Goal: Task Accomplishment & Management: Complete application form

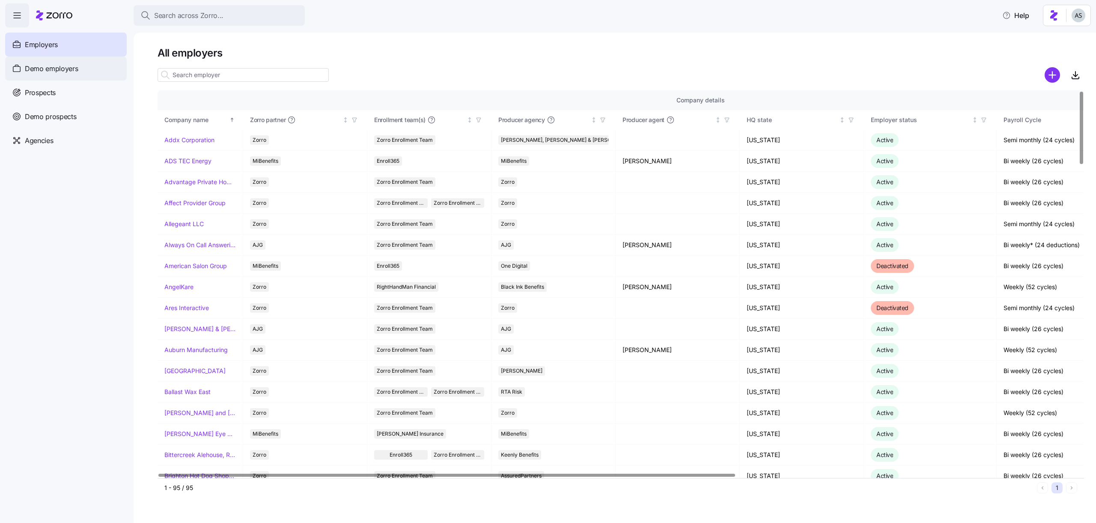
click at [85, 72] on div "Demo employers" at bounding box center [66, 69] width 122 height 24
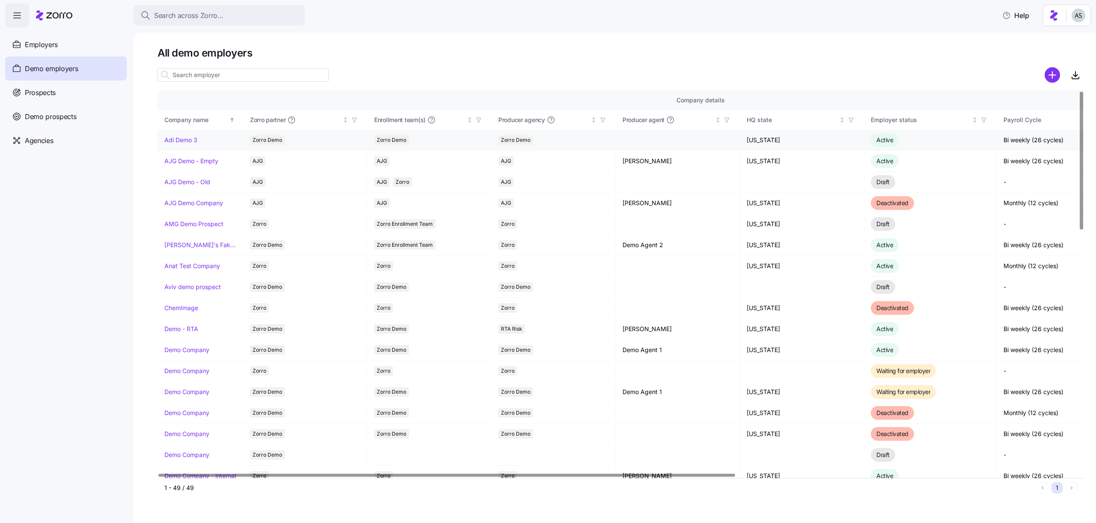
click at [186, 145] on td "Adi Demo 3" at bounding box center [201, 140] width 86 height 21
click at [186, 135] on td "Adi Demo 3" at bounding box center [201, 140] width 86 height 21
click at [186, 140] on link "Adi Demo 3" at bounding box center [180, 140] width 33 height 9
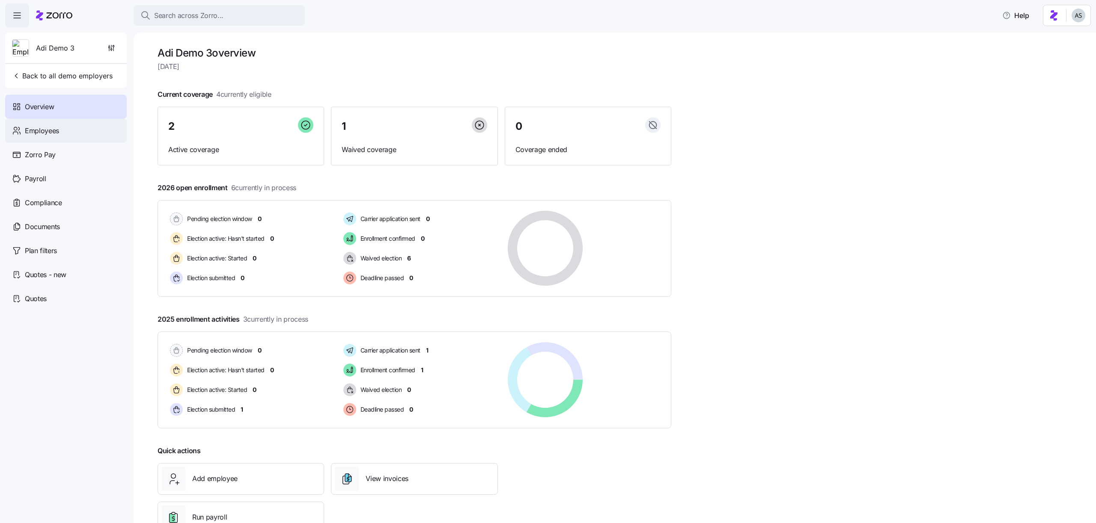
click at [57, 131] on span "Employees" at bounding box center [42, 130] width 34 height 11
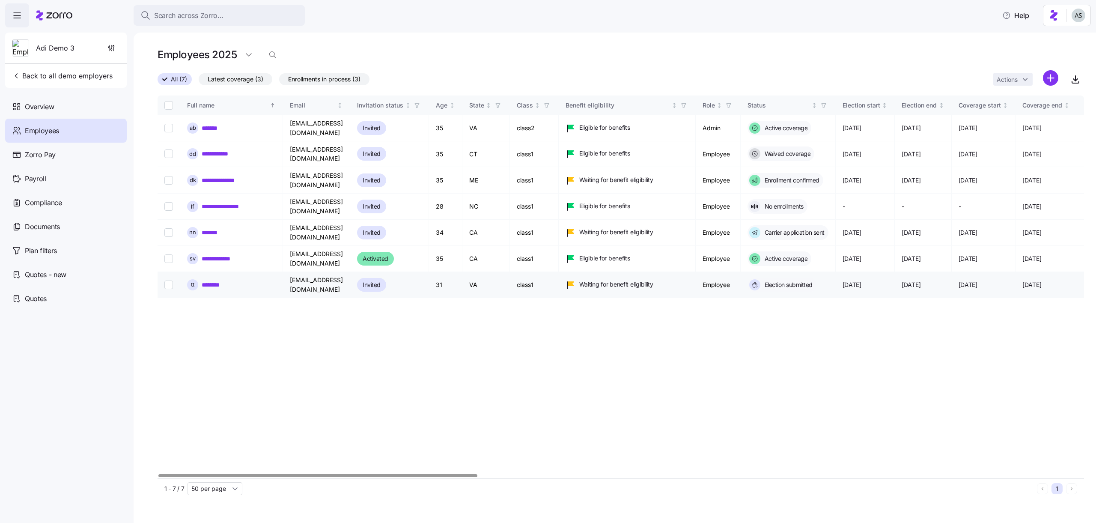
click at [209, 280] on link "********" at bounding box center [215, 284] width 27 height 9
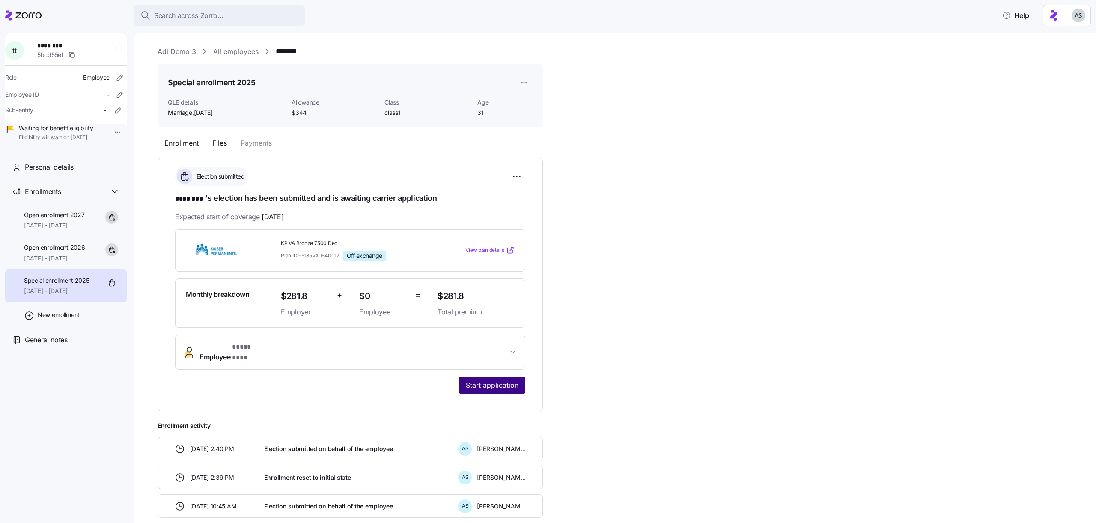
click at [492, 376] on button "Start application" at bounding box center [492, 384] width 66 height 17
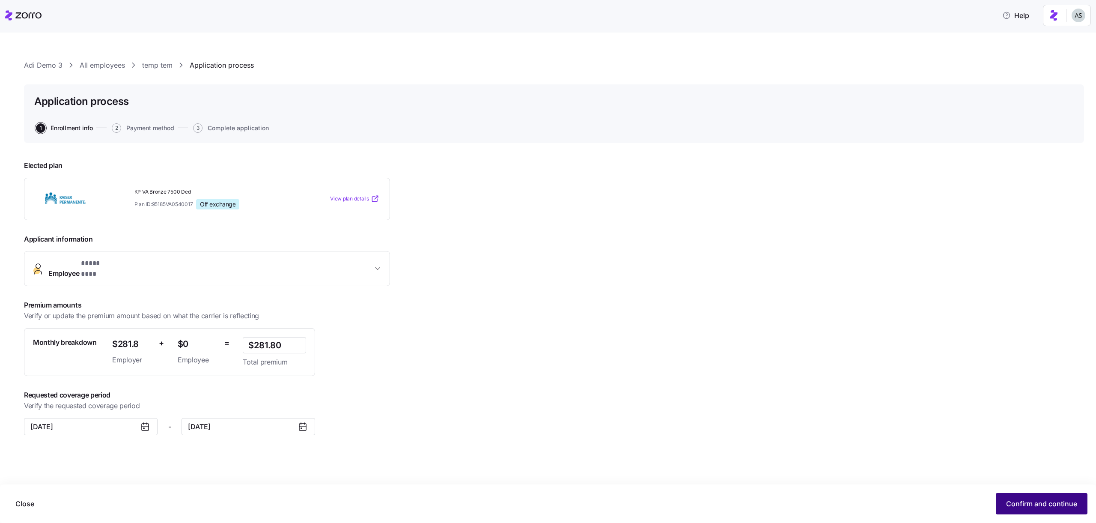
click at [1035, 510] on button "Confirm and continue" at bounding box center [1042, 503] width 92 height 21
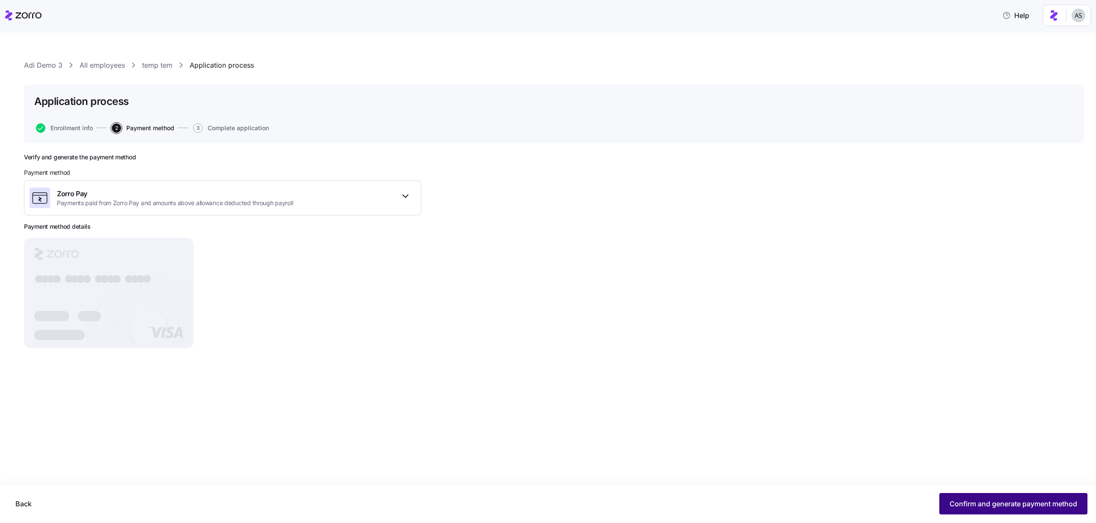
click at [1066, 493] on button "Confirm and generate payment method" at bounding box center [1013, 503] width 148 height 21
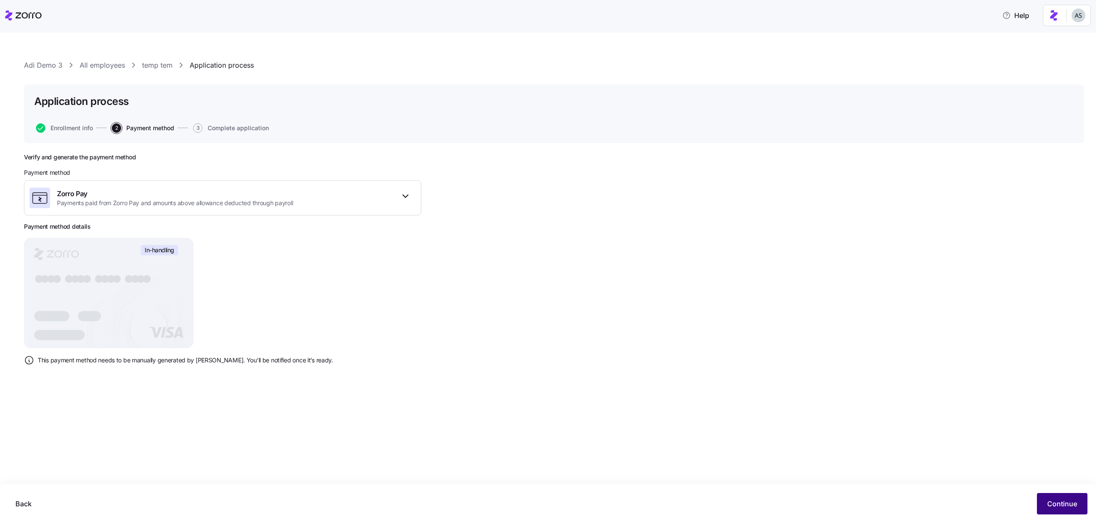
click at [1061, 495] on button "Continue" at bounding box center [1062, 503] width 51 height 21
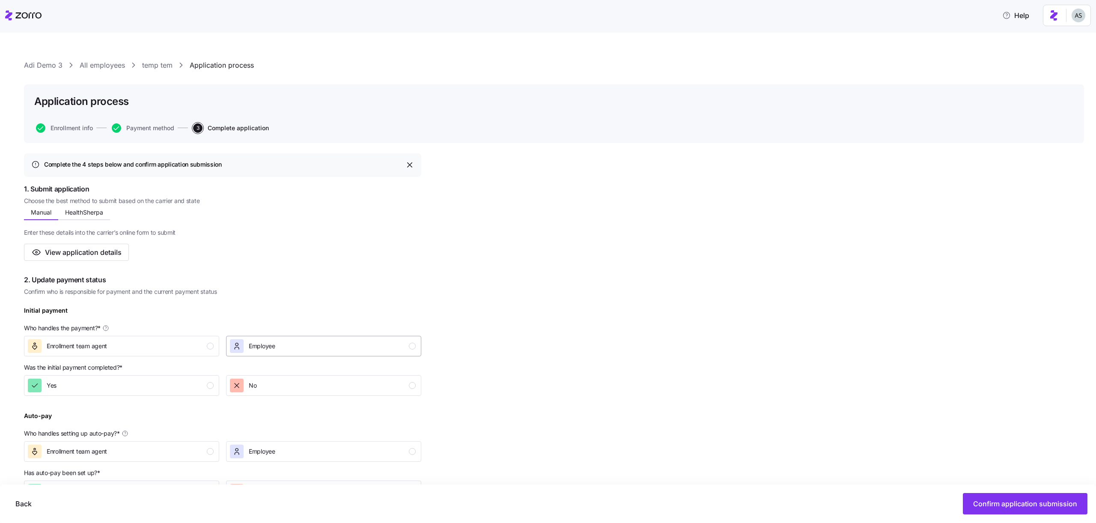
click at [275, 345] on span "Employee" at bounding box center [262, 346] width 27 height 9
click at [212, 375] on p "Was the initial payment completed? *" at bounding box center [222, 369] width 397 height 12
click at [205, 381] on div "Yes" at bounding box center [121, 386] width 186 height 14
click at [234, 345] on icon "button" at bounding box center [237, 346] width 9 height 9
click at [192, 385] on div "Yes" at bounding box center [121, 386] width 186 height 14
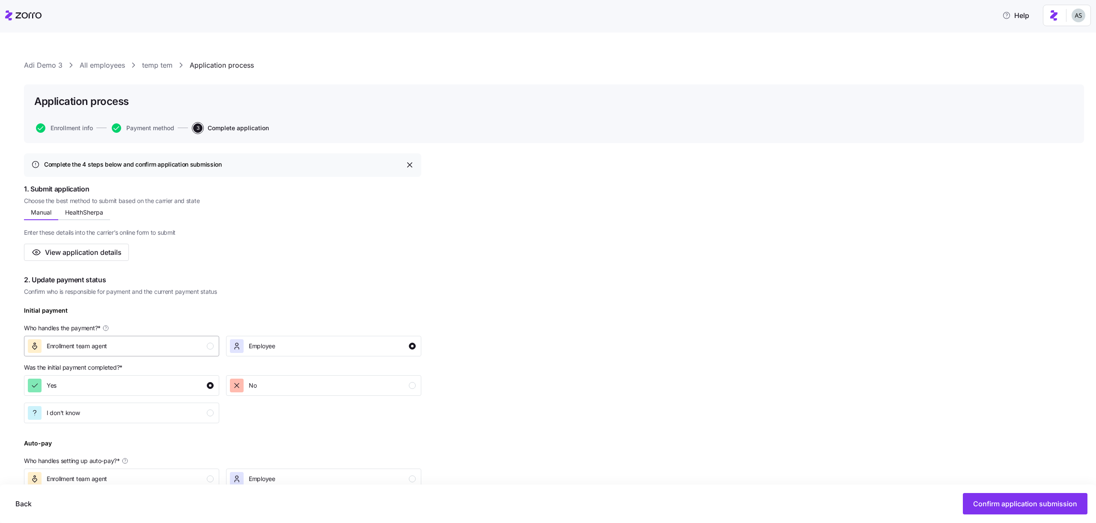
click at [192, 345] on div "Enrollment team agent" at bounding box center [121, 346] width 186 height 14
click at [259, 343] on span "Employee" at bounding box center [262, 346] width 27 height 9
click at [200, 343] on div "Enrollment team agent" at bounding box center [121, 346] width 186 height 14
click at [286, 343] on div "Employee" at bounding box center [323, 346] width 186 height 14
click at [1082, 11] on html "Help Adi Demo 3 All employees [DEMOGRAPHIC_DATA] tem Application process Applic…" at bounding box center [548, 259] width 1096 height 518
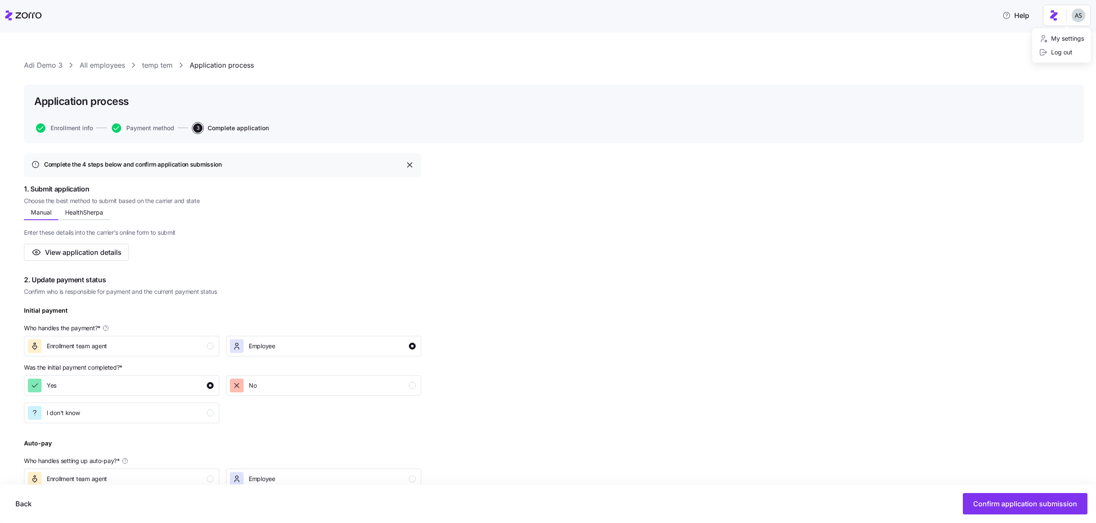
click at [977, 504] on html "Help Adi Demo 3 All employees [DEMOGRAPHIC_DATA] tem Application process Applic…" at bounding box center [548, 259] width 1096 height 518
click at [978, 504] on span "Confirm application submission" at bounding box center [1025, 503] width 104 height 10
click at [330, 276] on span "2. Update payment status" at bounding box center [222, 279] width 397 height 11
click at [153, 122] on div "Application process Enrollment info Payment method 3 Complete application" at bounding box center [554, 113] width 1060 height 59
click at [153, 123] on button "Payment method" at bounding box center [143, 127] width 63 height 9
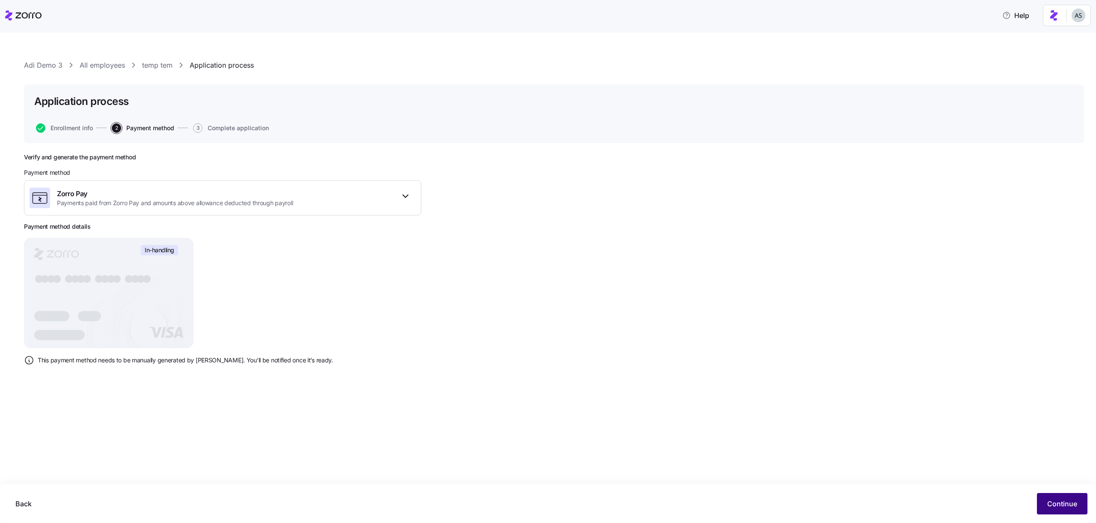
click at [1054, 503] on span "Continue" at bounding box center [1062, 503] width 30 height 10
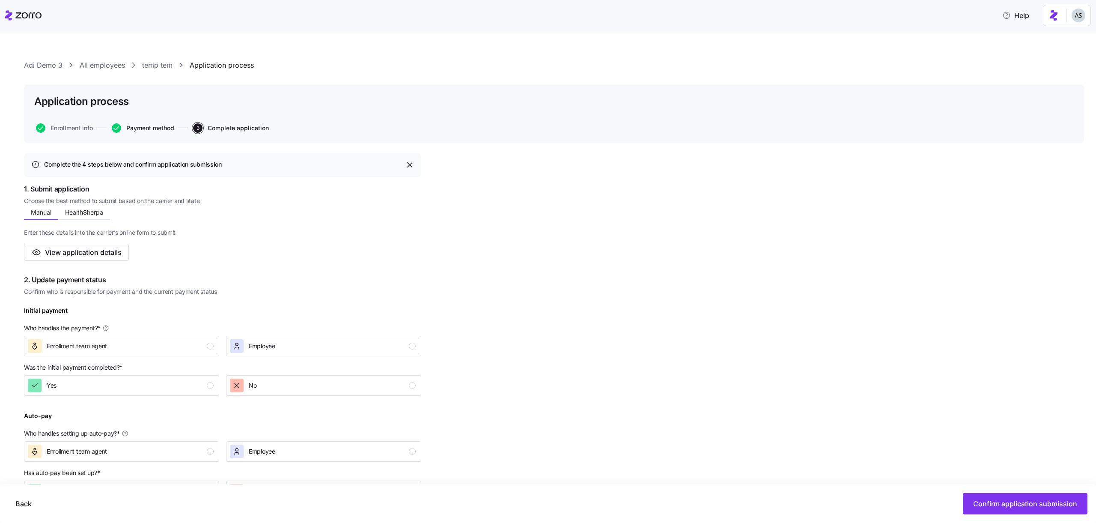
click at [174, 125] on span "Payment method" at bounding box center [150, 128] width 48 height 6
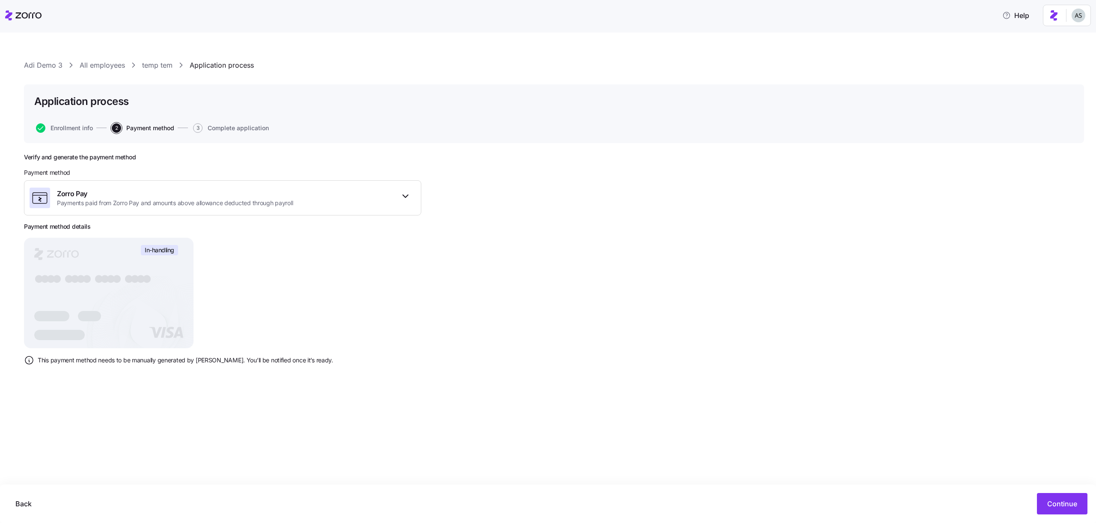
click at [629, 311] on div "Verify and generate the payment method Payment method Zorro Pay Payments paid f…" at bounding box center [554, 284] width 1060 height 262
click at [1061, 501] on span "Continue" at bounding box center [1062, 503] width 30 height 10
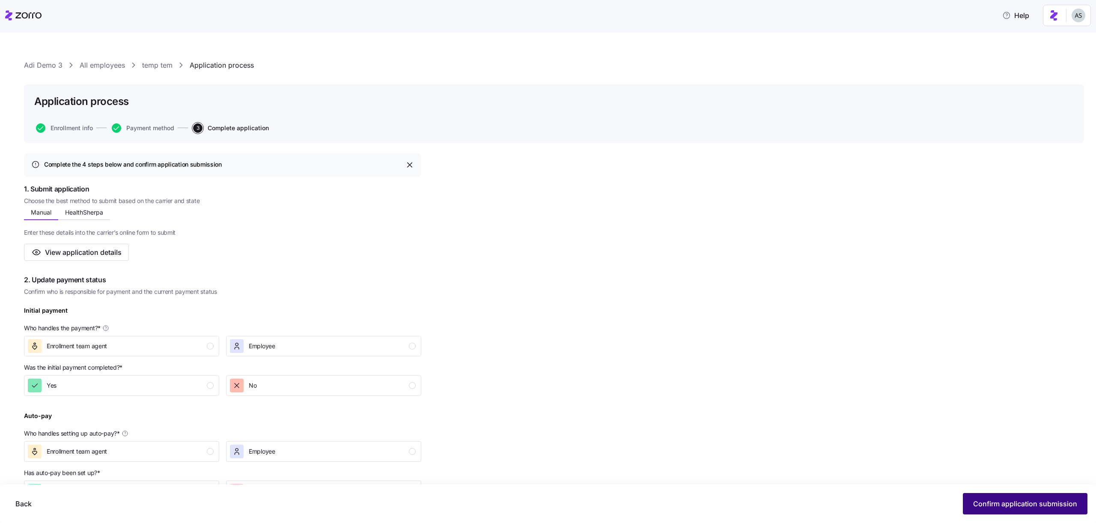
click at [979, 494] on button "Confirm application submission" at bounding box center [1025, 503] width 125 height 21
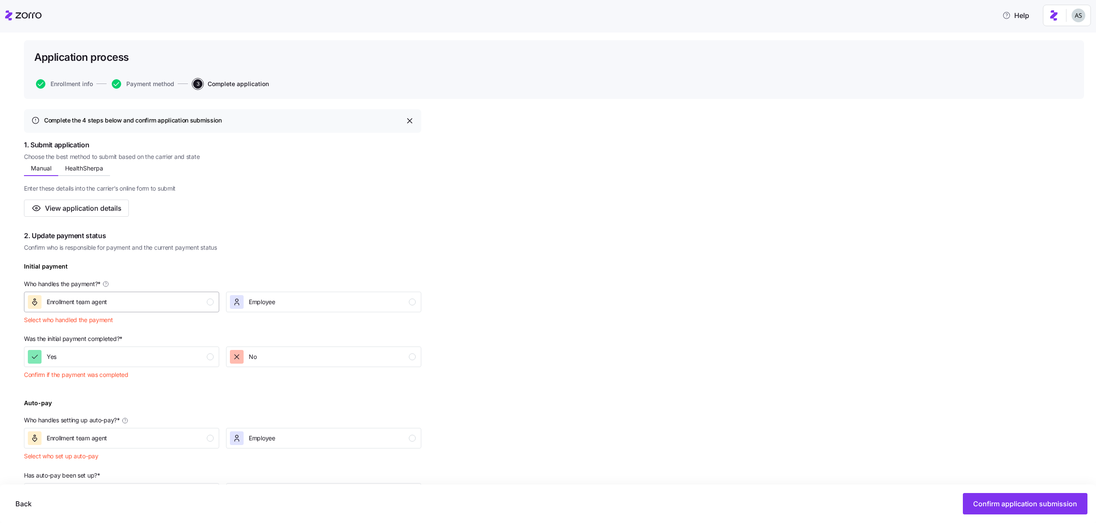
scroll to position [41, 0]
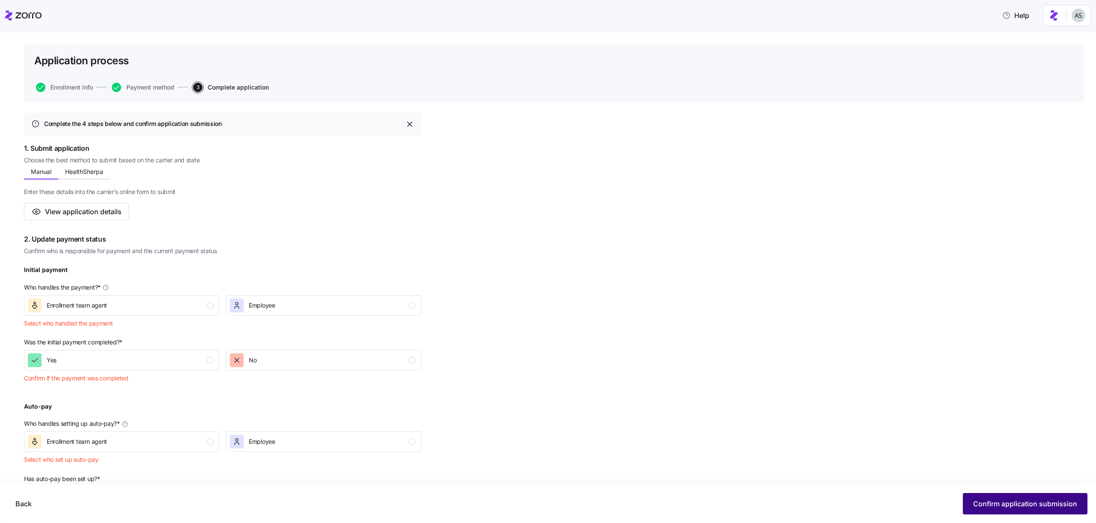
click at [1002, 500] on span "Confirm application submission" at bounding box center [1025, 503] width 104 height 10
click at [192, 313] on button "Enrollment team agent" at bounding box center [121, 305] width 195 height 21
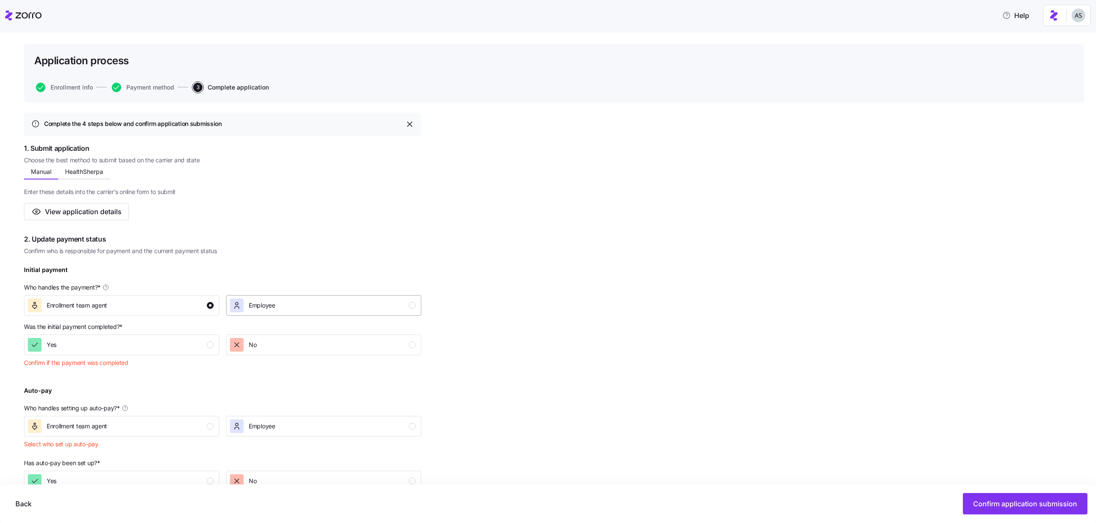
click at [280, 311] on div "Employee" at bounding box center [323, 305] width 186 height 14
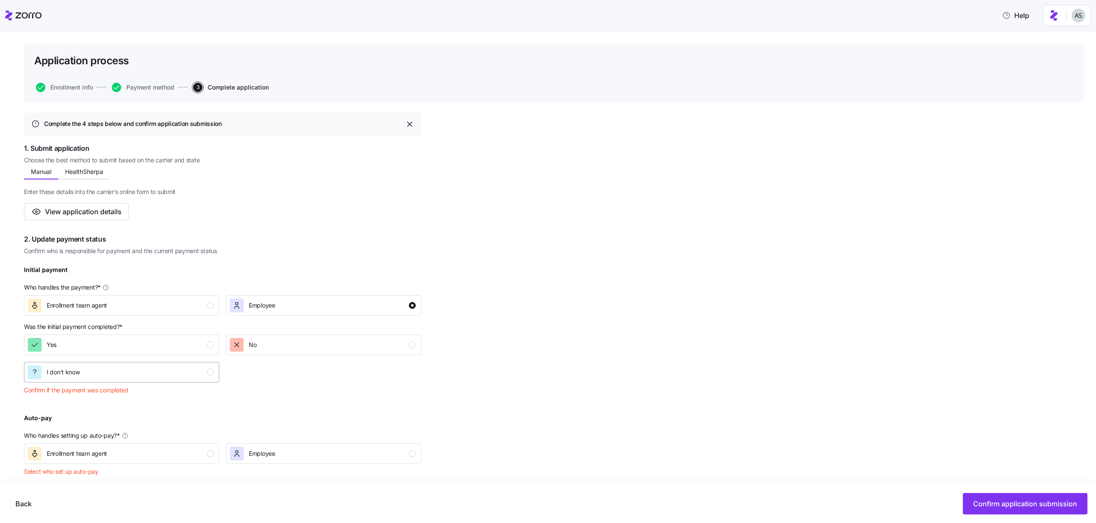
click at [164, 367] on div "I don't know" at bounding box center [121, 372] width 186 height 14
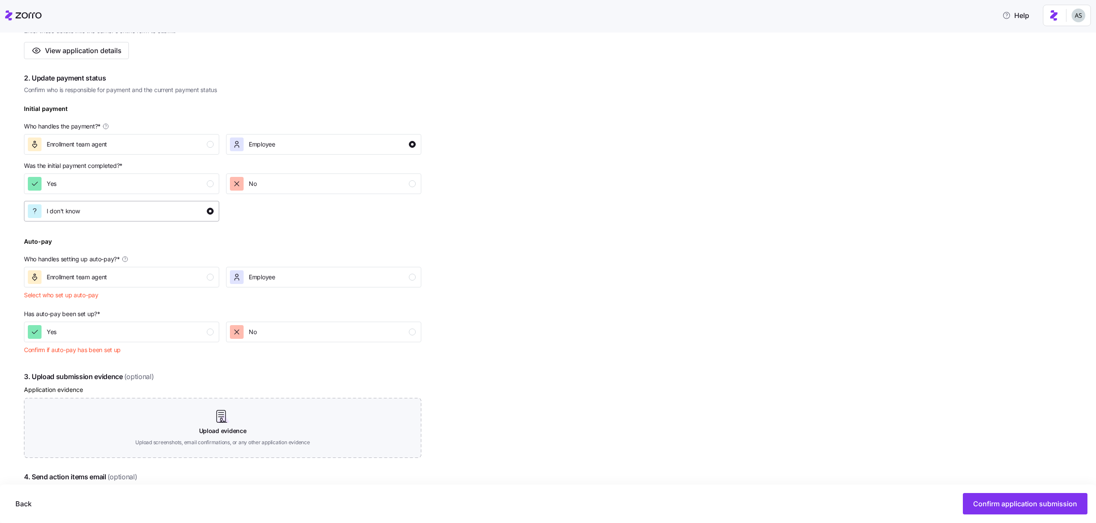
scroll to position [209, 0]
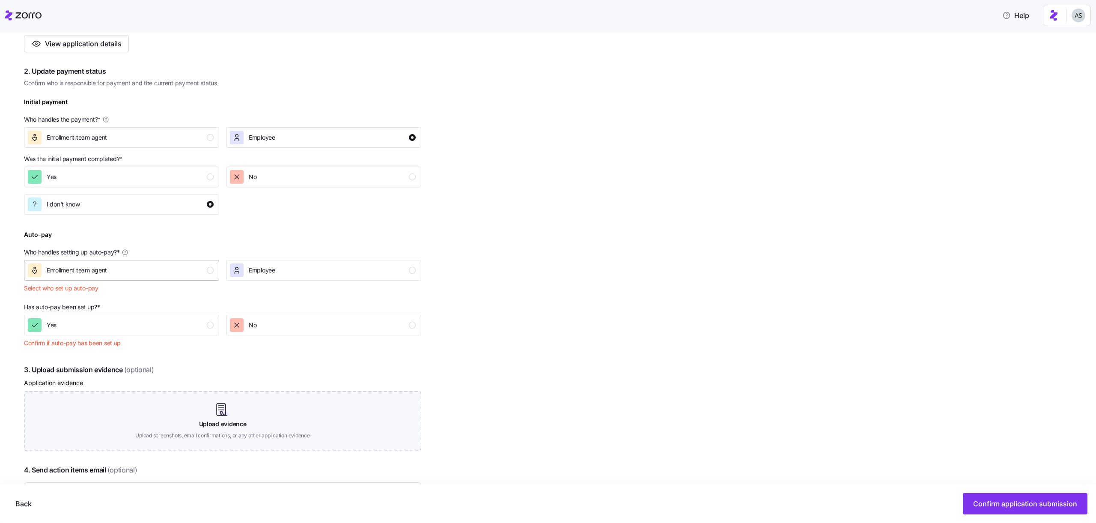
click at [159, 275] on div "Enrollment team agent" at bounding box center [121, 270] width 186 height 14
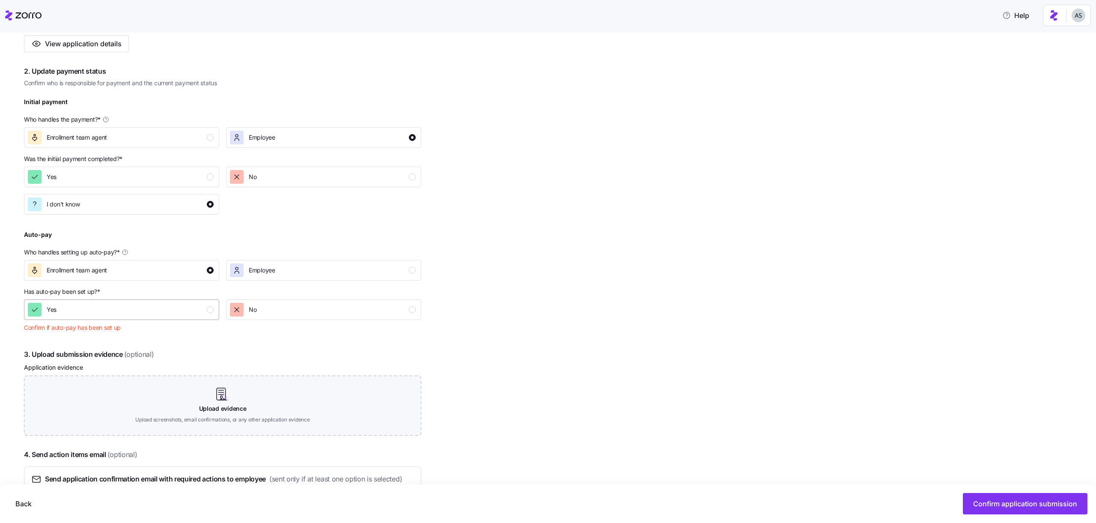
click at [166, 307] on div "Yes" at bounding box center [121, 310] width 186 height 14
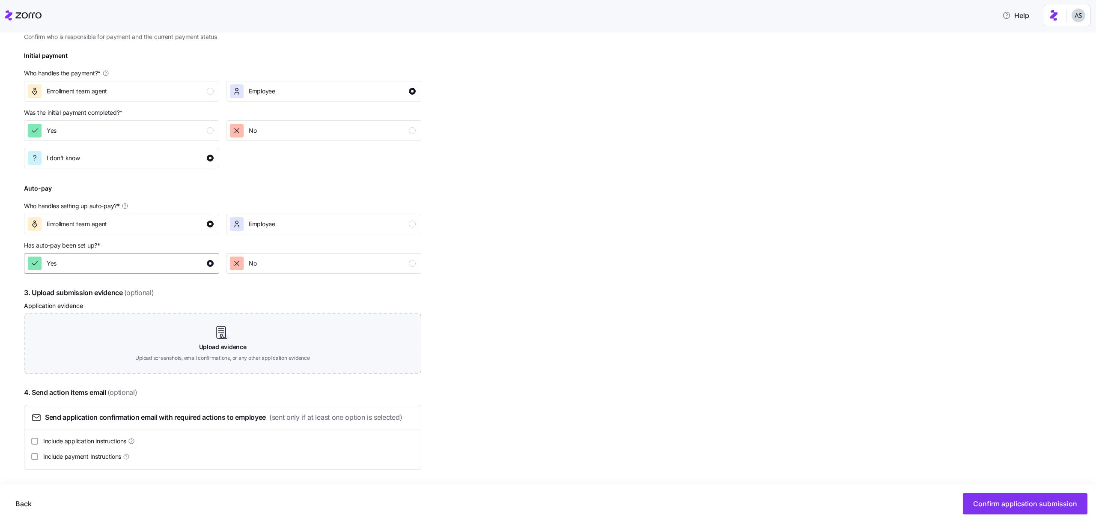
scroll to position [0, 0]
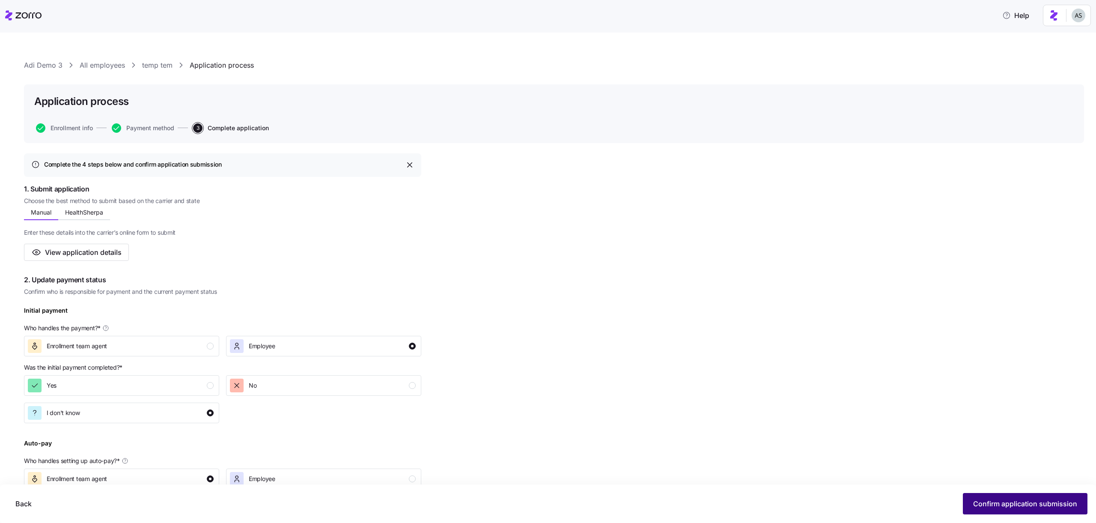
click at [983, 504] on span "Confirm application submission" at bounding box center [1025, 503] width 104 height 10
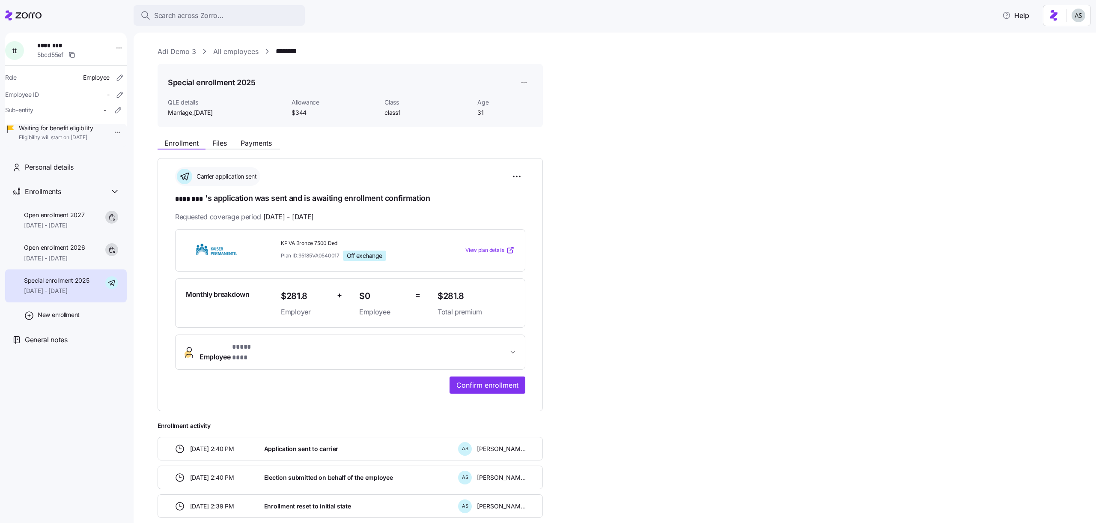
click at [1074, 6] on html "**********" at bounding box center [548, 259] width 1096 height 518
click at [227, 48] on html "**********" at bounding box center [548, 259] width 1096 height 518
